Goal: Navigation & Orientation: Find specific page/section

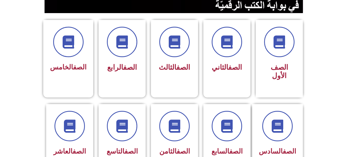
scroll to position [107, 0]
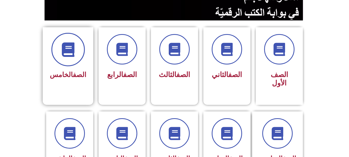
click at [70, 61] on span at bounding box center [68, 50] width 34 height 34
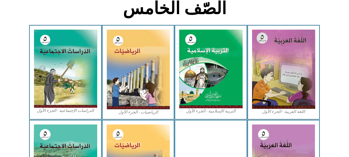
scroll to position [142, 0]
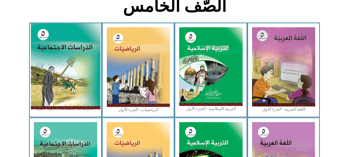
click at [74, 66] on img at bounding box center [66, 66] width 70 height 86
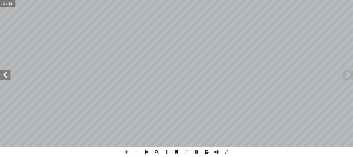
click at [5, 74] on span at bounding box center [5, 75] width 10 height 10
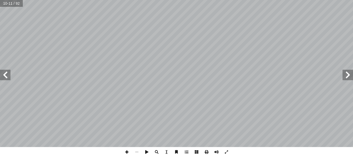
click at [127, 156] on span at bounding box center [127, 152] width 10 height 10
click at [7, 73] on span at bounding box center [5, 75] width 10 height 10
click at [2, 73] on span at bounding box center [5, 75] width 10 height 10
click at [172, 0] on html "الصفحة الرئيسية الصف الأول الصف الثاني الصف الثالث الصف الرابع الصف الخامس الصف…" at bounding box center [176, 17] width 353 height 35
click at [8, 77] on span at bounding box center [5, 75] width 10 height 10
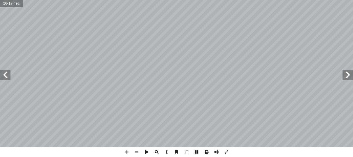
click at [347, 75] on span at bounding box center [348, 75] width 10 height 10
